Goal: Navigation & Orientation: Find specific page/section

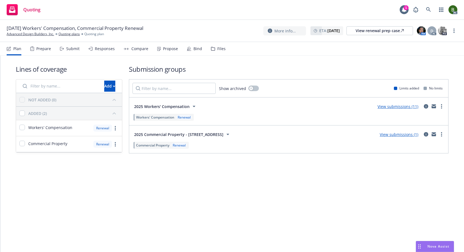
click at [217, 50] on div "Files" at bounding box center [221, 49] width 8 height 4
